Goal: Task Accomplishment & Management: Use online tool/utility

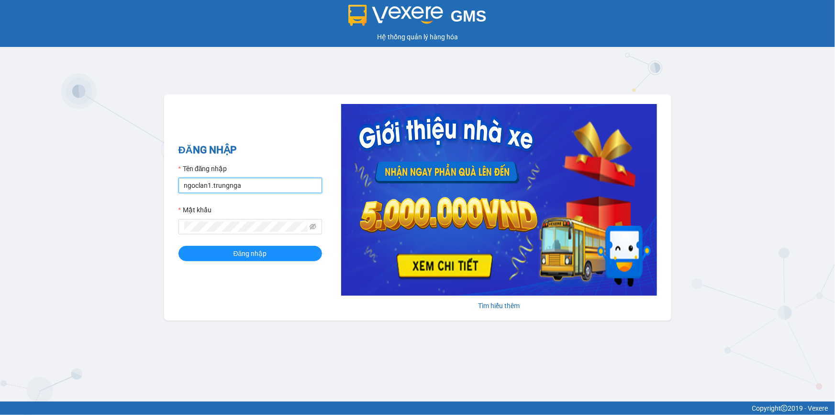
click at [193, 184] on input "ngoclan1.trungnga" at bounding box center [251, 185] width 144 height 15
type input "kimhoan.trungnga"
click at [179, 246] on button "Đăng nhập" at bounding box center [251, 253] width 144 height 15
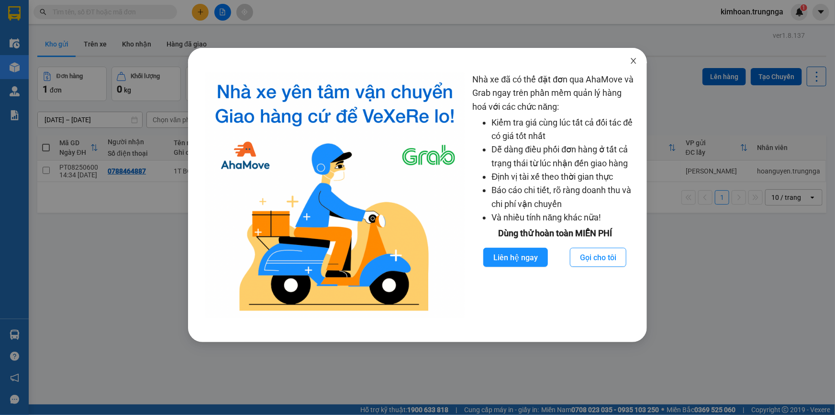
click at [633, 61] on icon "close" at bounding box center [633, 61] width 5 height 6
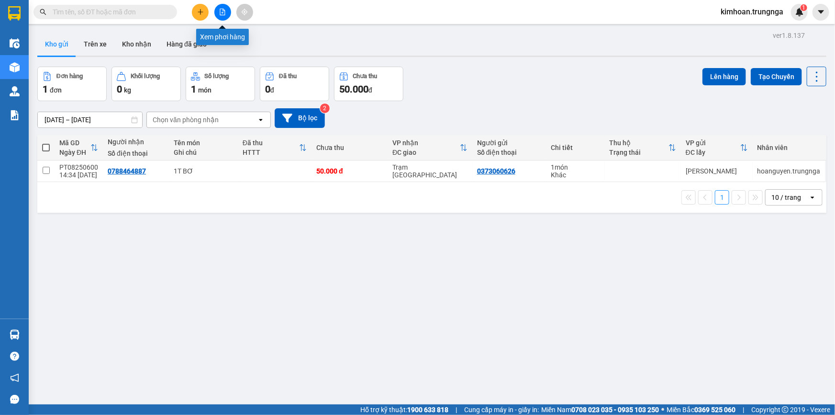
click at [218, 12] on button at bounding box center [222, 12] width 17 height 17
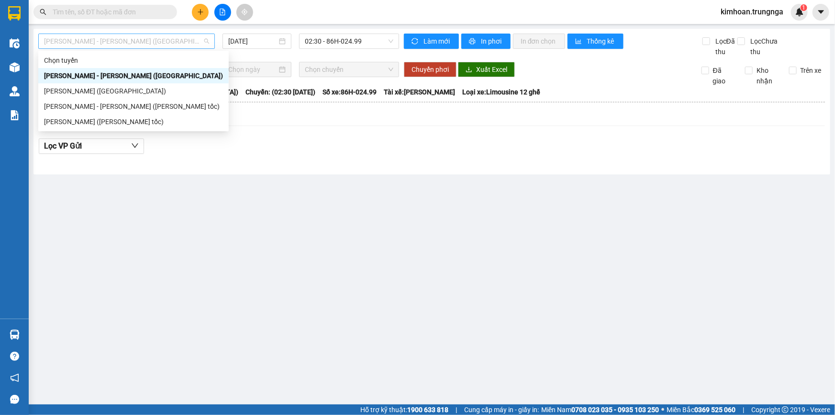
click at [118, 45] on span "Phan Thiết - Hồ Chí Minh (Ghế)" at bounding box center [126, 41] width 165 height 14
click at [113, 106] on div "Phan Thiết - Hồ Chí Minh (Cao tốc)" at bounding box center [133, 106] width 179 height 11
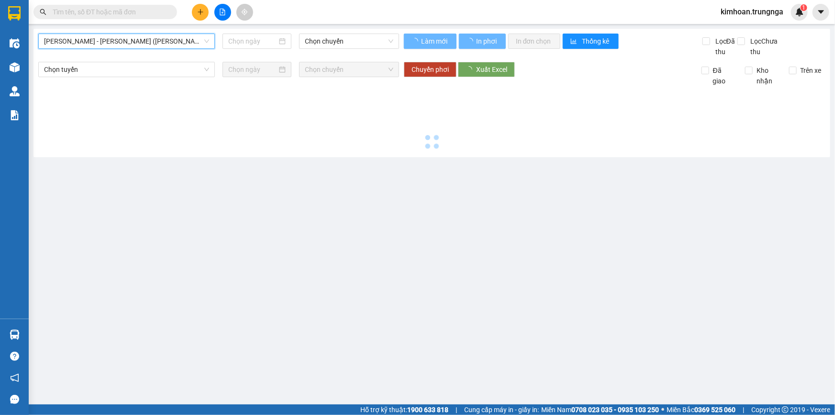
type input "11/08/2025"
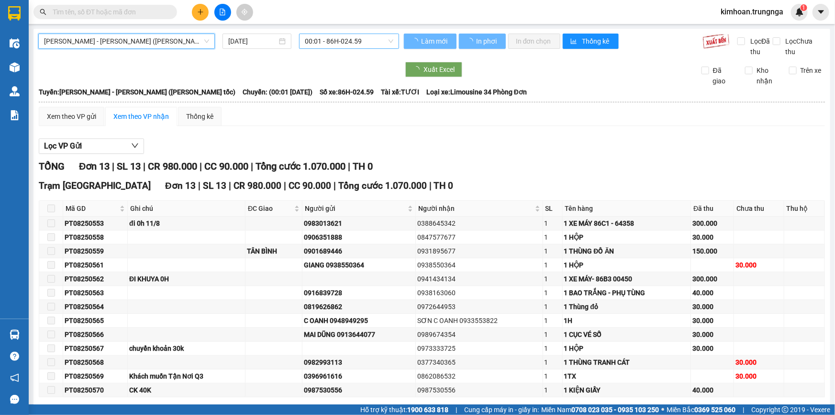
click at [363, 43] on span "00:01 - 86H-024.59" at bounding box center [349, 41] width 89 height 14
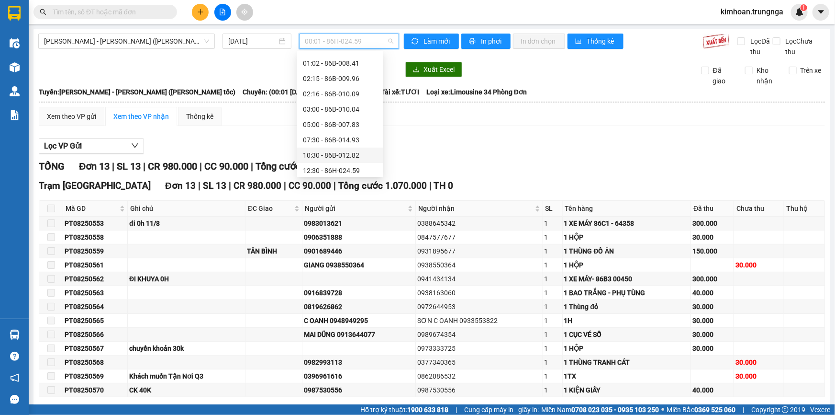
scroll to position [77, 0]
click at [326, 149] on div "14:30 - 86B-015.50" at bounding box center [340, 152] width 75 height 11
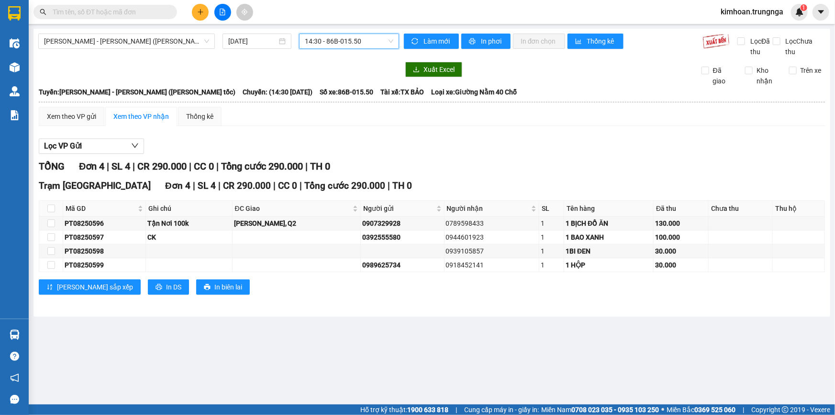
click at [147, 4] on div "Kết quả tìm kiếm ( 0 ) Bộ lọc No Data" at bounding box center [93, 12] width 187 height 17
click at [143, 11] on input "text" at bounding box center [109, 12] width 113 height 11
paste input "0355941531"
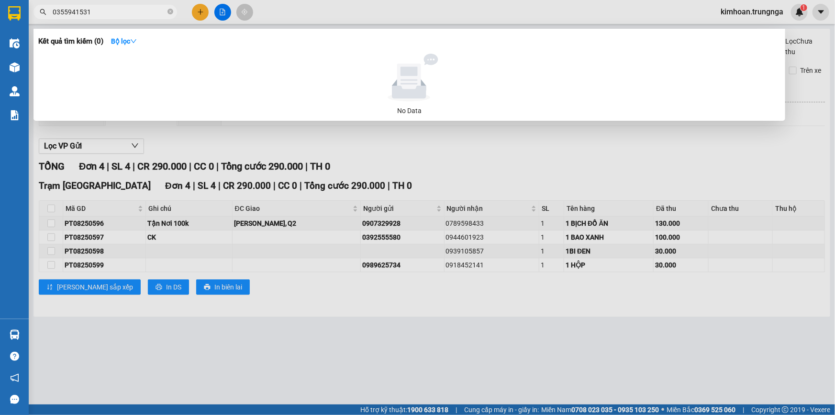
type input "0355941531"
click at [268, 10] on div at bounding box center [417, 207] width 835 height 415
